Goal: Transaction & Acquisition: Purchase product/service

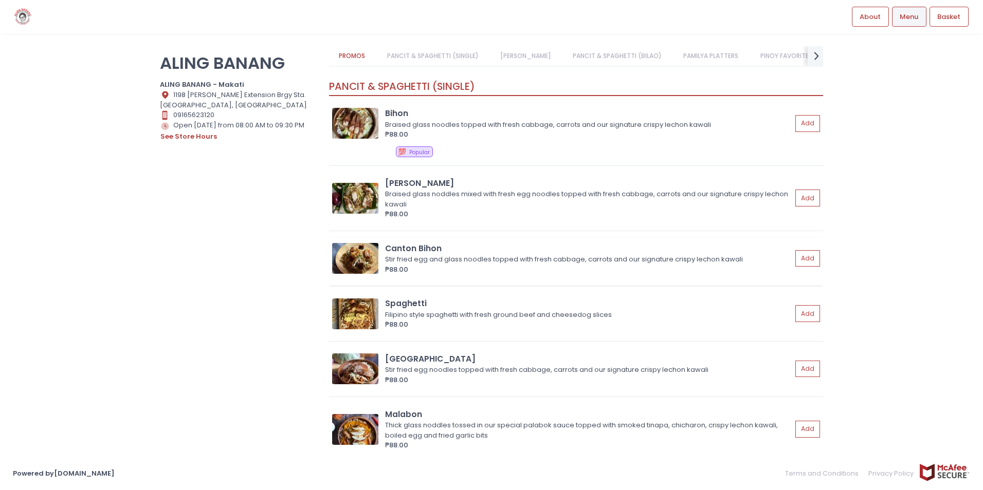
scroll to position [103, 0]
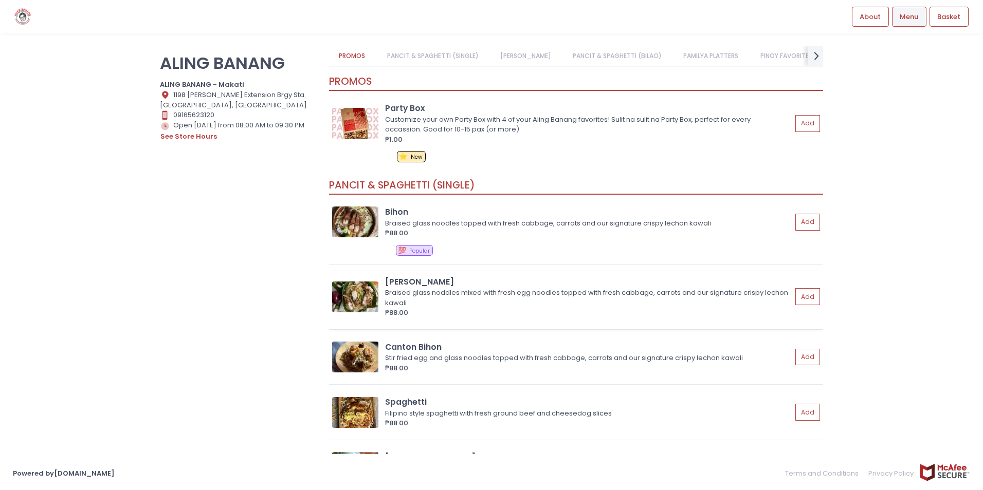
click at [363, 292] on img at bounding box center [355, 297] width 46 height 31
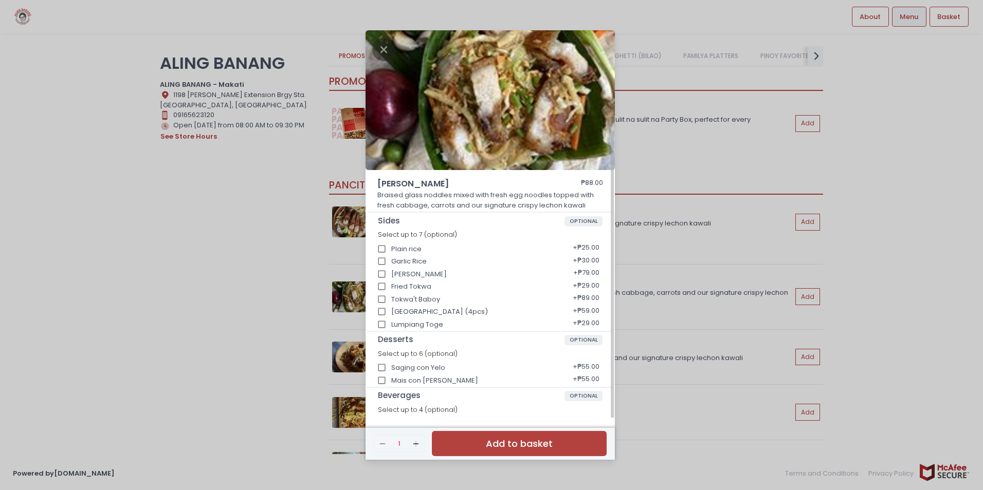
scroll to position [53, 0]
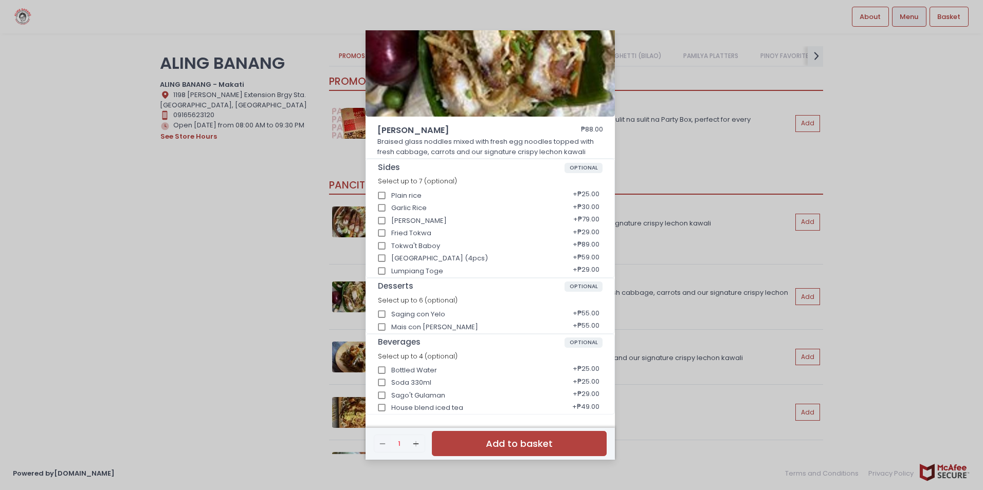
click at [208, 279] on div "Miki Bihon ₱88.00 Braised glass noddles mixed with fresh egg noodles topped wit…" at bounding box center [491, 245] width 983 height 490
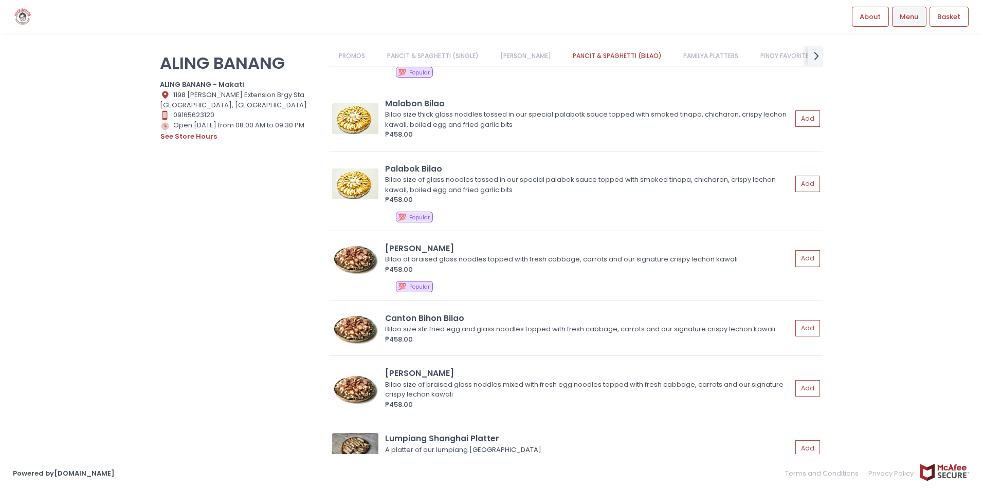
scroll to position [1047, 0]
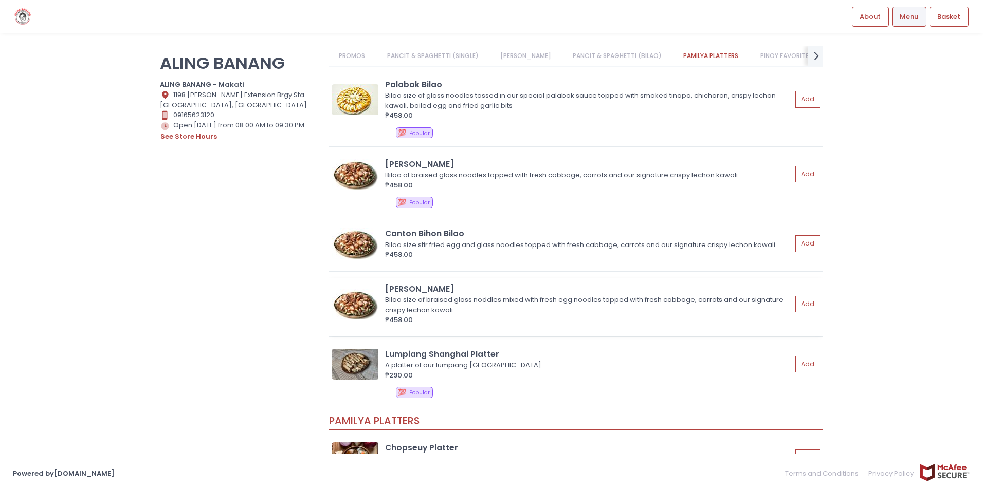
click at [362, 303] on img at bounding box center [355, 304] width 46 height 31
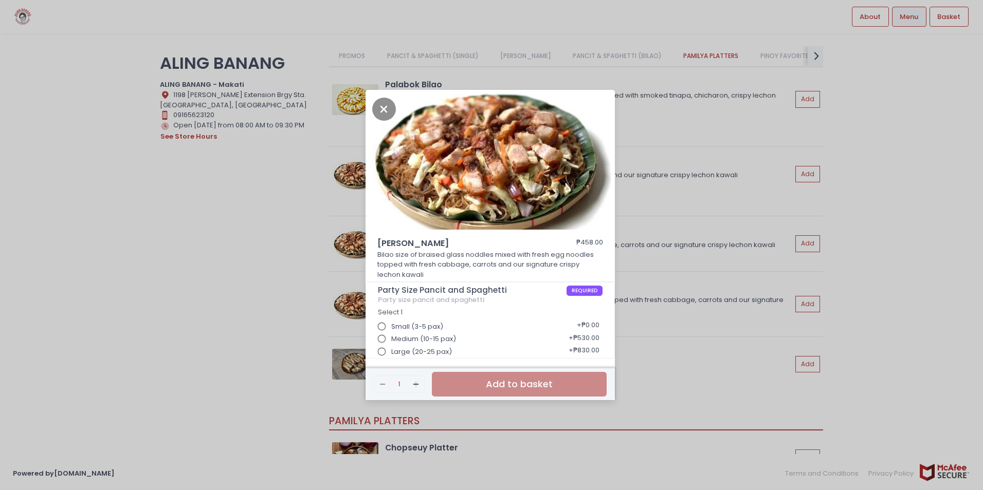
scroll to position [3, 0]
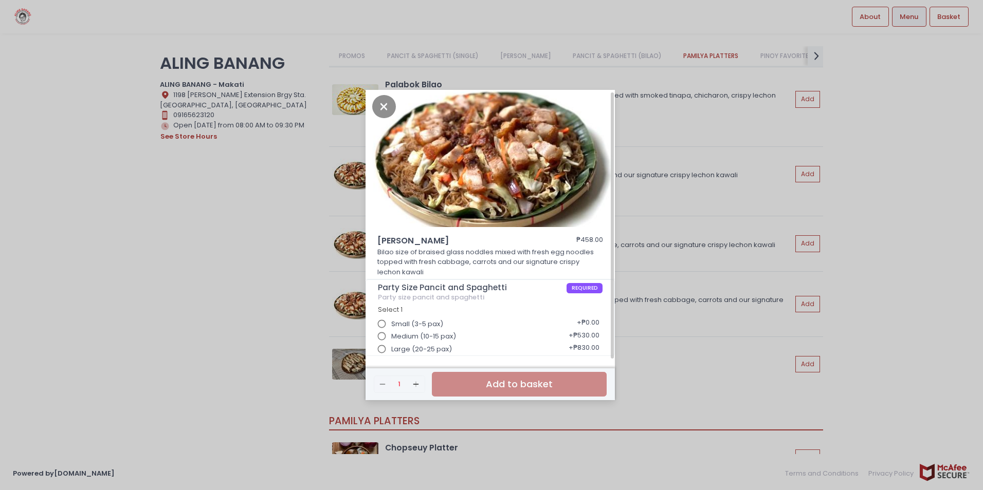
click at [382, 325] on input "Small (3-5 pax)" at bounding box center [382, 325] width 20 height 20
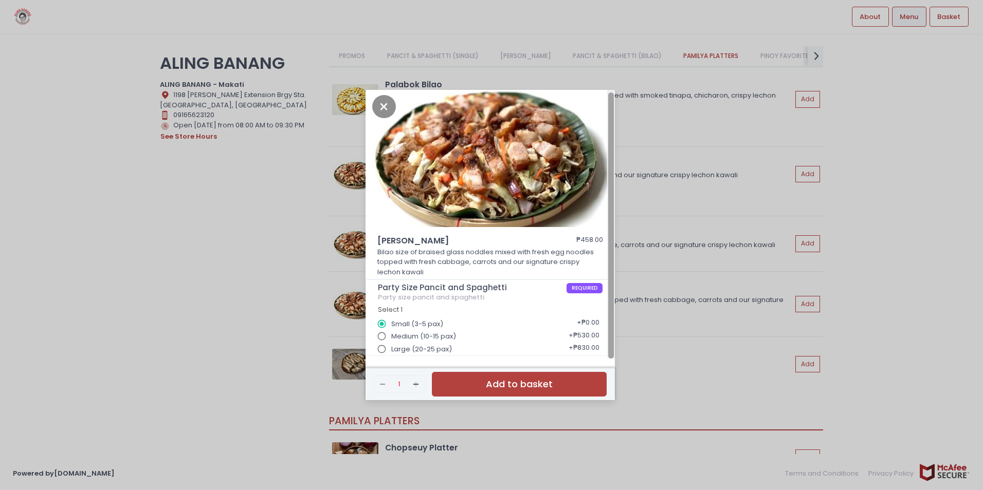
drag, startPoint x: 612, startPoint y: 351, endPoint x: 613, endPoint y: 362, distance: 11.4
click at [613, 362] on div "Miki Bihon Bilao ₱458.00 Bilao size of braised glass noddles mixed with fresh e…" at bounding box center [489, 245] width 249 height 310
click at [473, 457] on div "Miki Bihon Bilao ₱458.00 Bilao size of braised glass noddles mixed with fresh e…" at bounding box center [491, 245] width 983 height 490
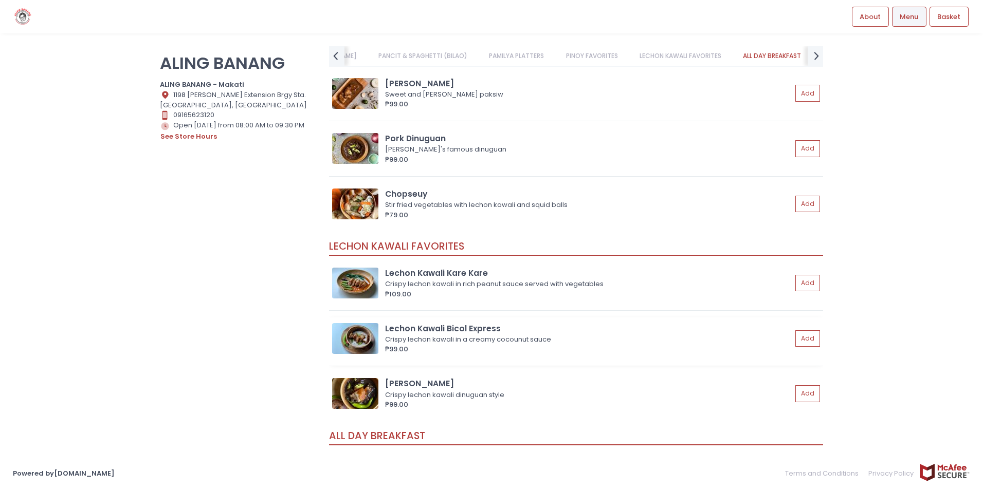
scroll to position [2127, 0]
click at [821, 56] on icon "next Created with Sketch." at bounding box center [816, 55] width 15 height 15
click at [818, 53] on link "BEVERAGES" at bounding box center [795, 56] width 54 height 20
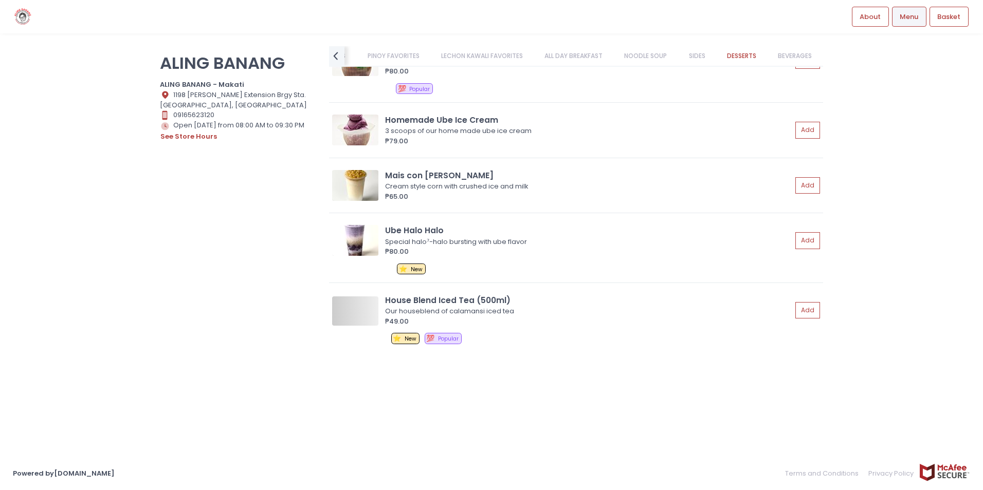
click at [691, 53] on link "SIDES" at bounding box center [696, 56] width 36 height 20
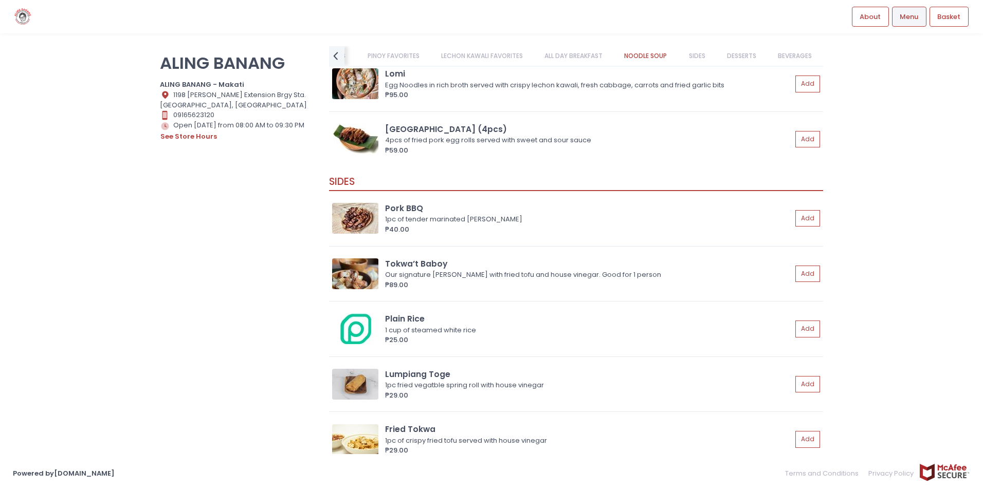
scroll to position [3580, 0]
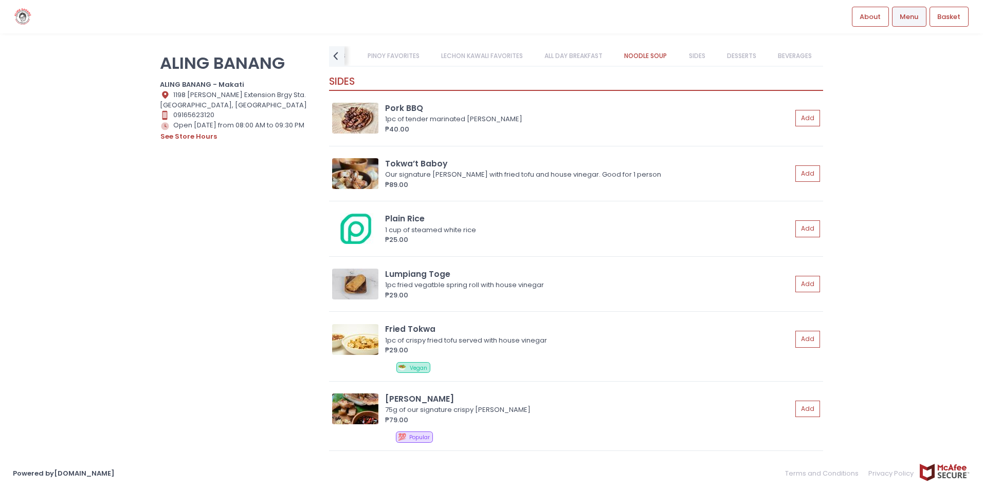
click at [652, 54] on link "NOODLE SOUP" at bounding box center [645, 56] width 63 height 20
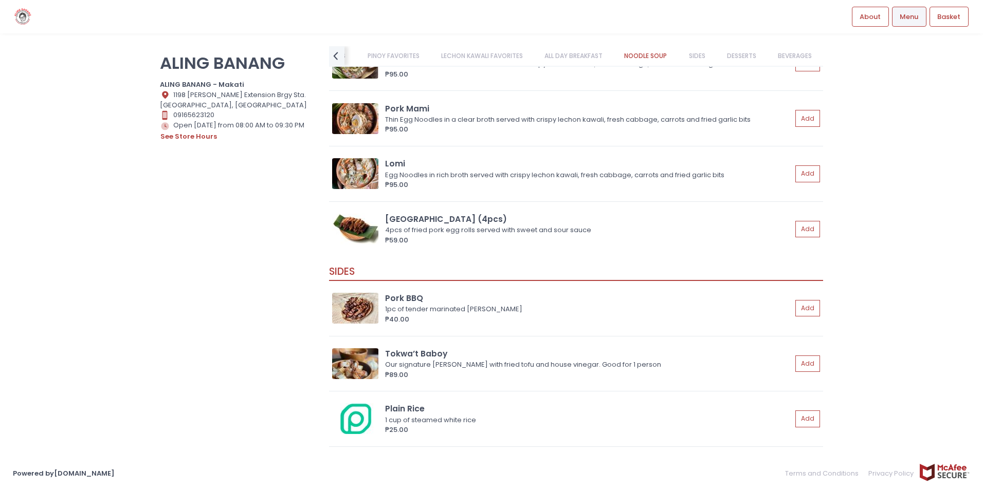
scroll to position [3279, 0]
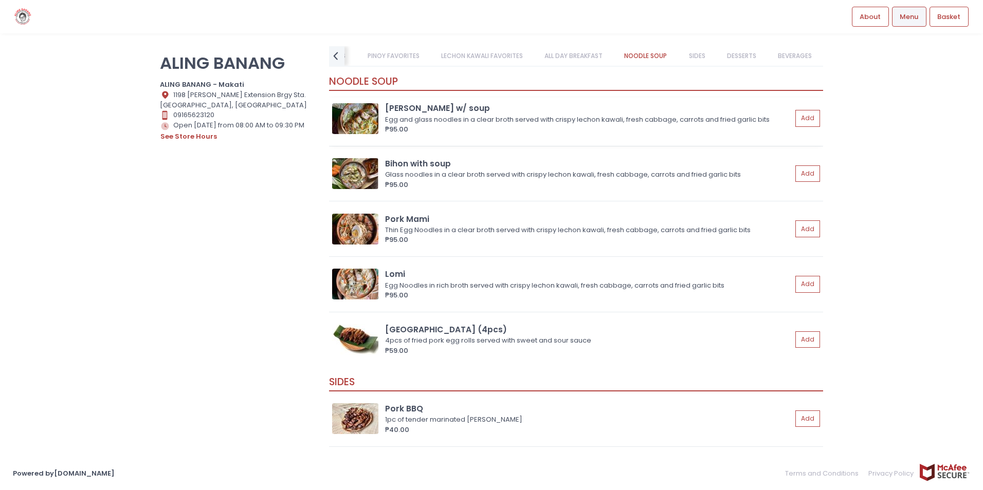
click at [361, 112] on img at bounding box center [355, 118] width 46 height 31
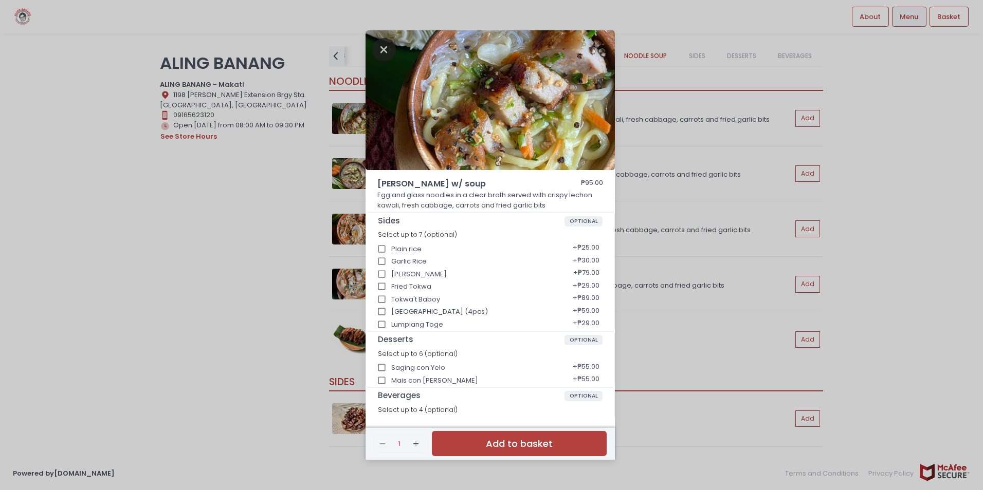
click at [380, 46] on icon "Close" at bounding box center [384, 49] width 24 height 23
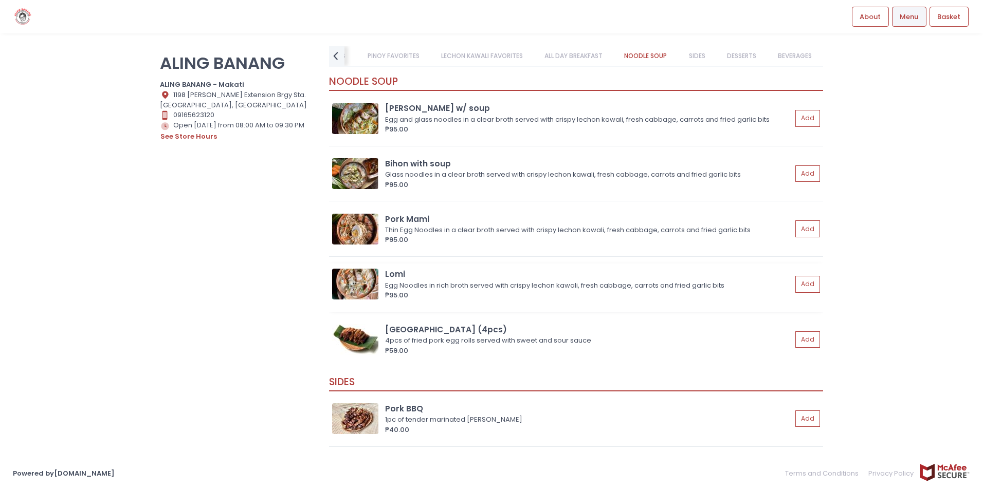
click at [361, 282] on img at bounding box center [355, 284] width 46 height 31
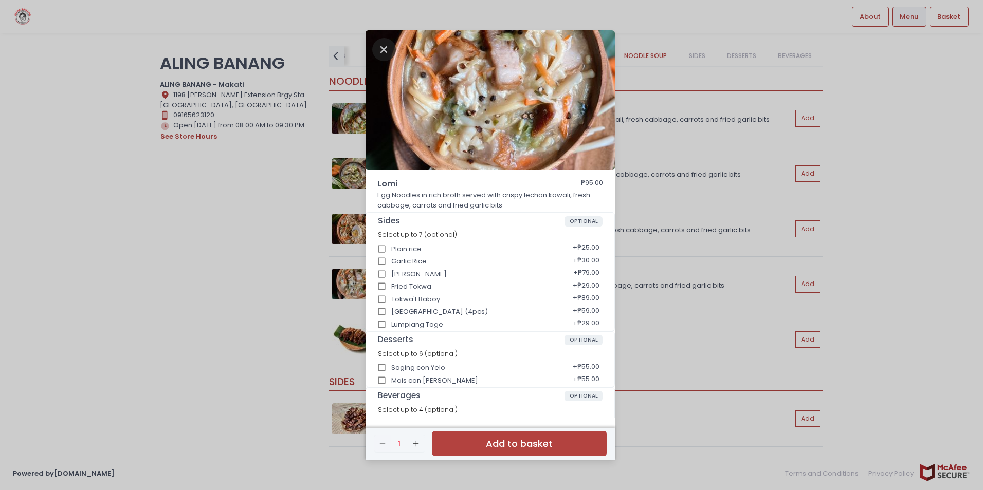
click at [378, 46] on icon "Close" at bounding box center [384, 49] width 24 height 23
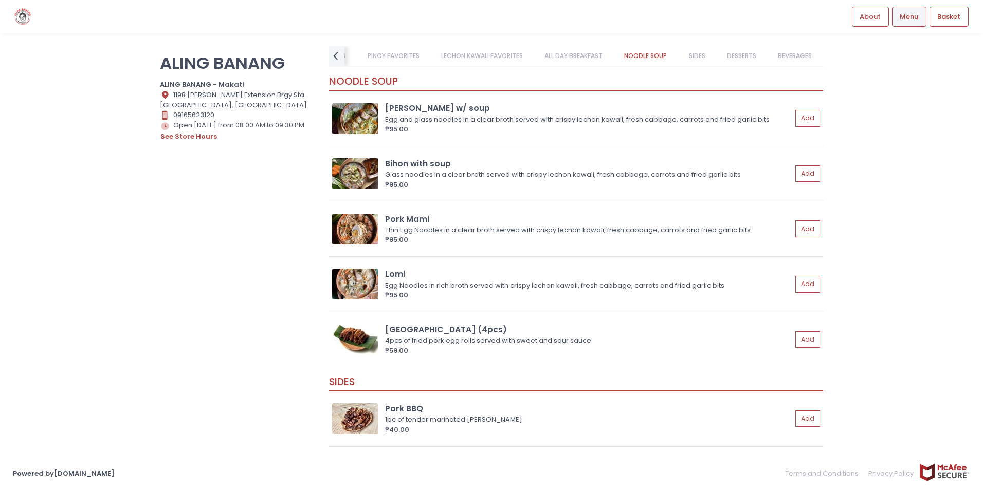
click at [740, 53] on link "DESSERTS" at bounding box center [740, 56] width 49 height 20
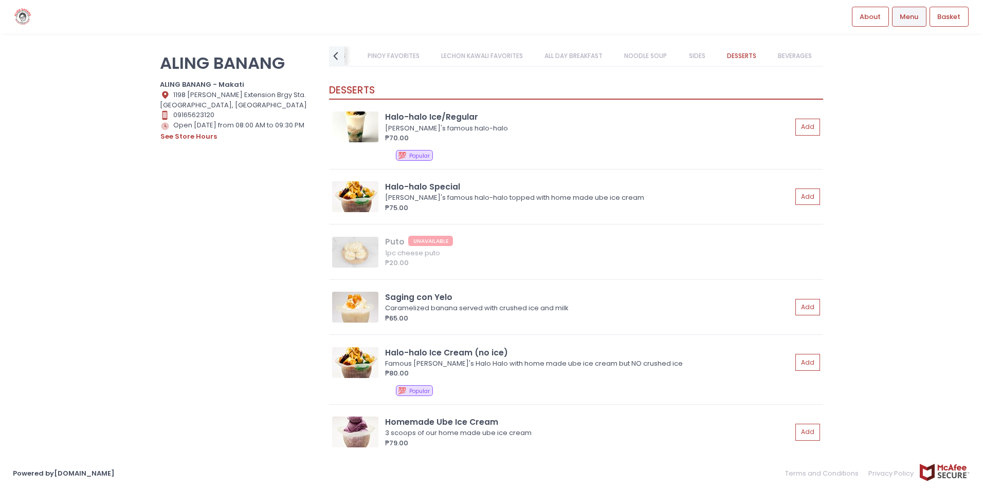
scroll to position [4020, 0]
